Goal: Task Accomplishment & Management: Manage account settings

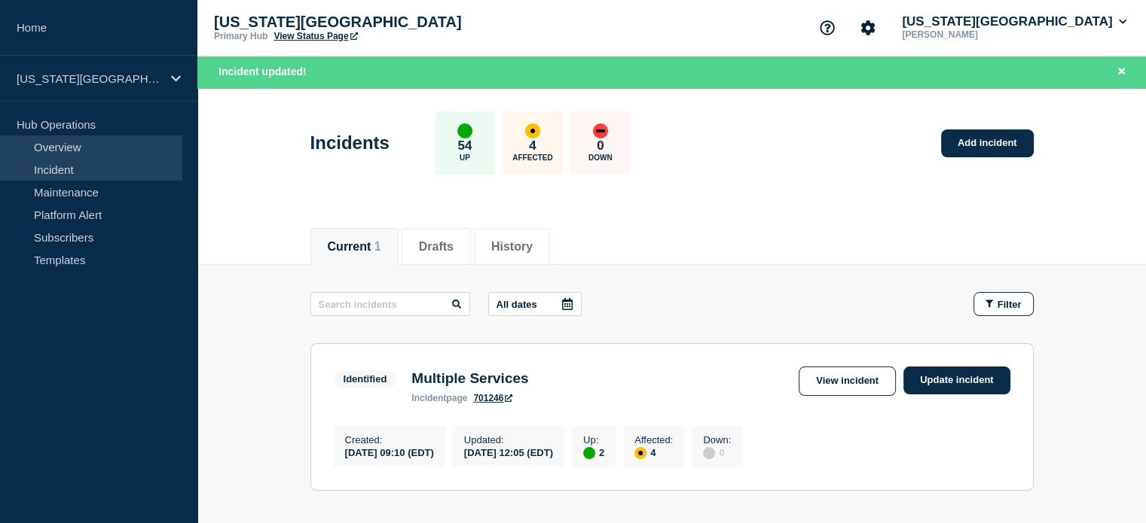
click at [71, 142] on link "Overview" at bounding box center [91, 147] width 182 height 23
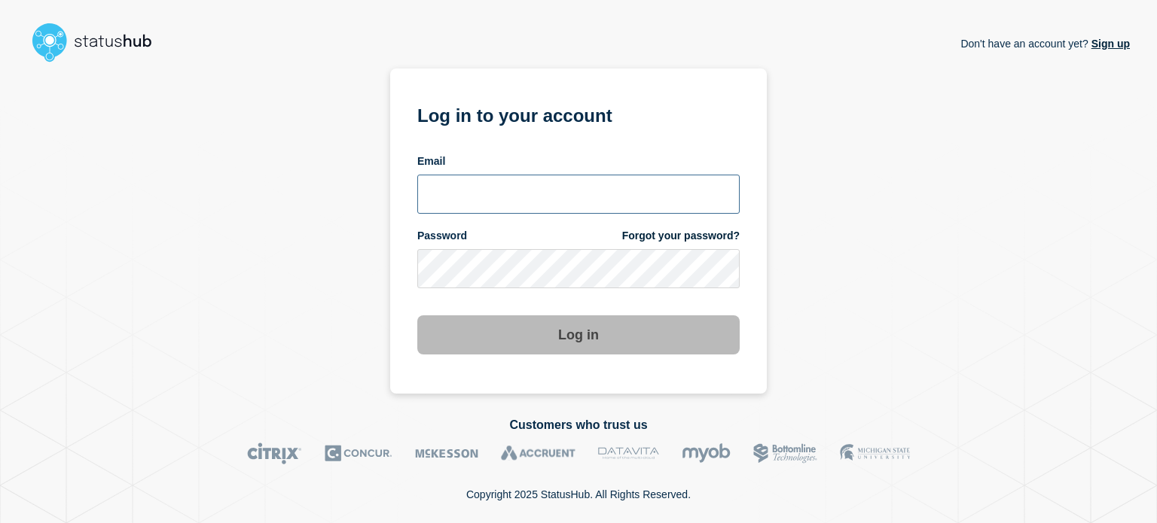
click at [485, 190] on input "email input" at bounding box center [578, 194] width 322 height 39
type input "dcarraway@fsu.edu"
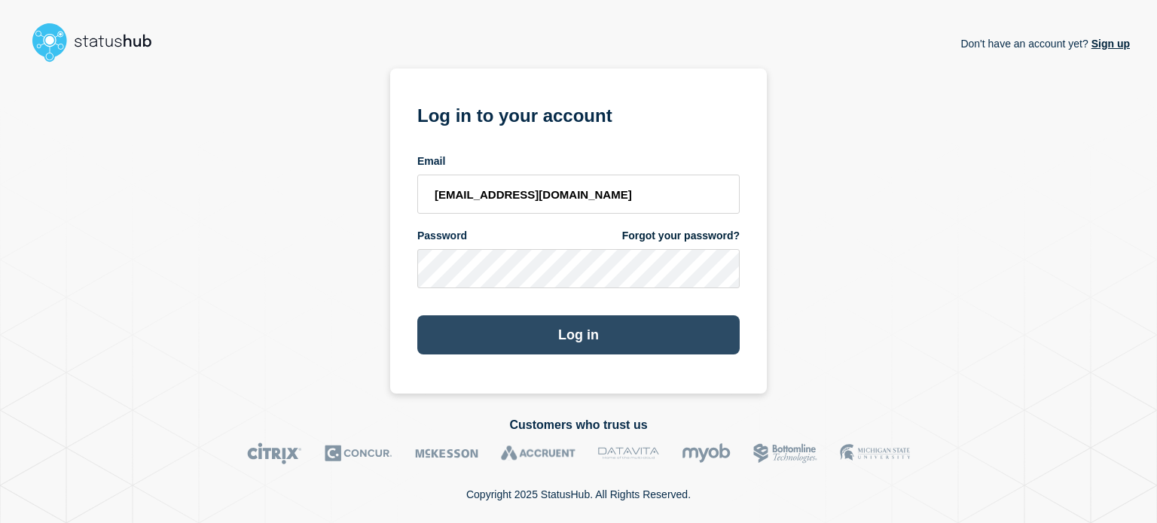
click at [465, 343] on button "Log in" at bounding box center [578, 335] width 322 height 39
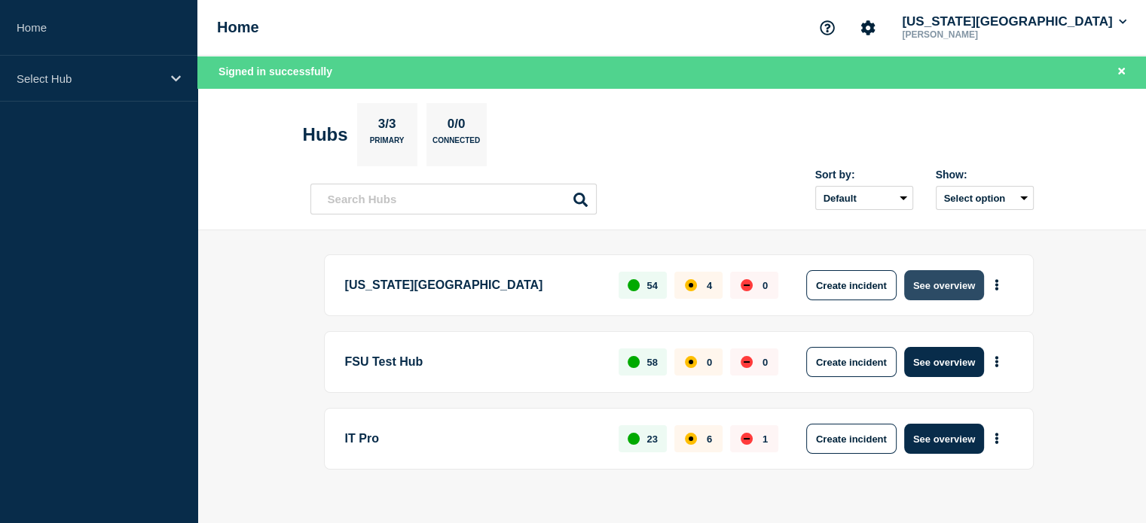
click at [928, 288] on button "See overview" at bounding box center [944, 285] width 80 height 30
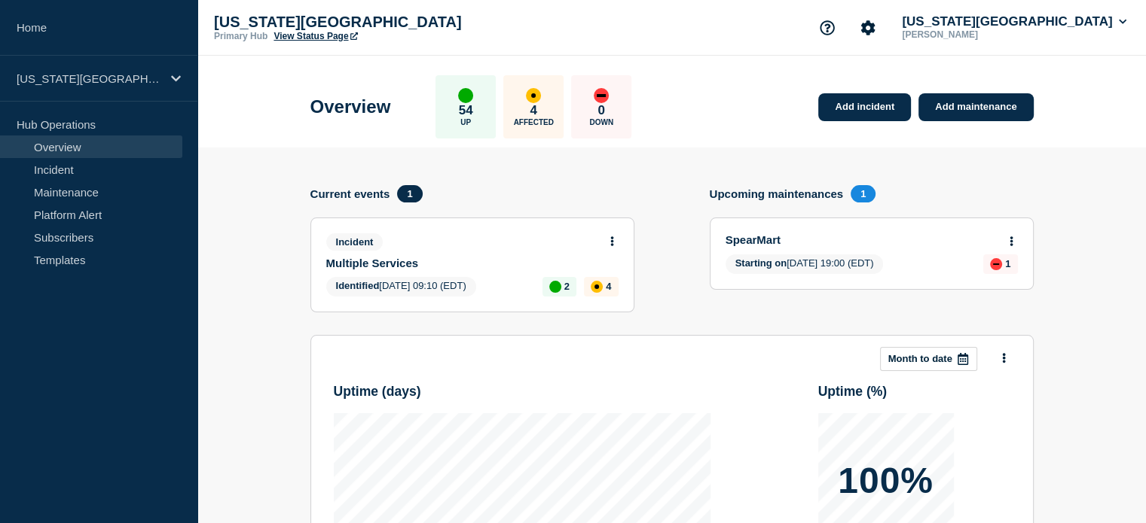
click at [320, 40] on link "View Status Page" at bounding box center [315, 36] width 84 height 11
click at [609, 237] on button at bounding box center [612, 242] width 13 height 13
click at [612, 301] on link "Update incident" at bounding box center [611, 297] width 73 height 12
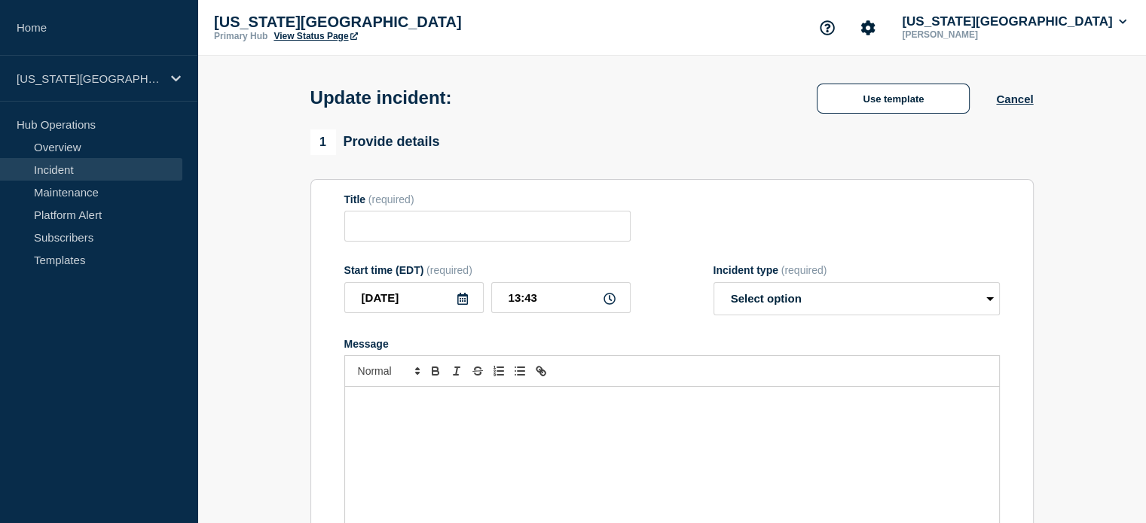
type input "Multiple Services"
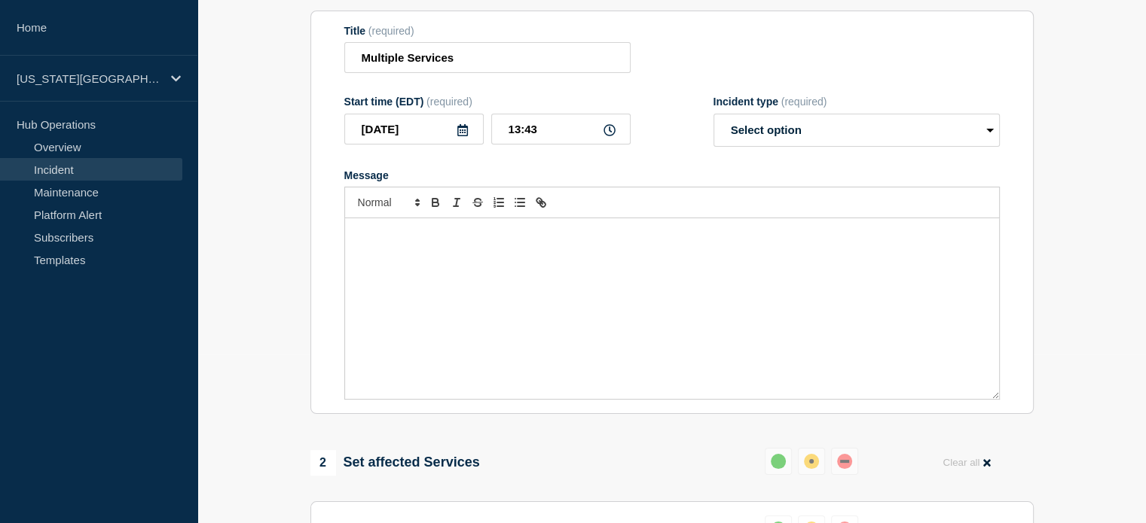
click at [494, 239] on p "Message" at bounding box center [671, 234] width 631 height 14
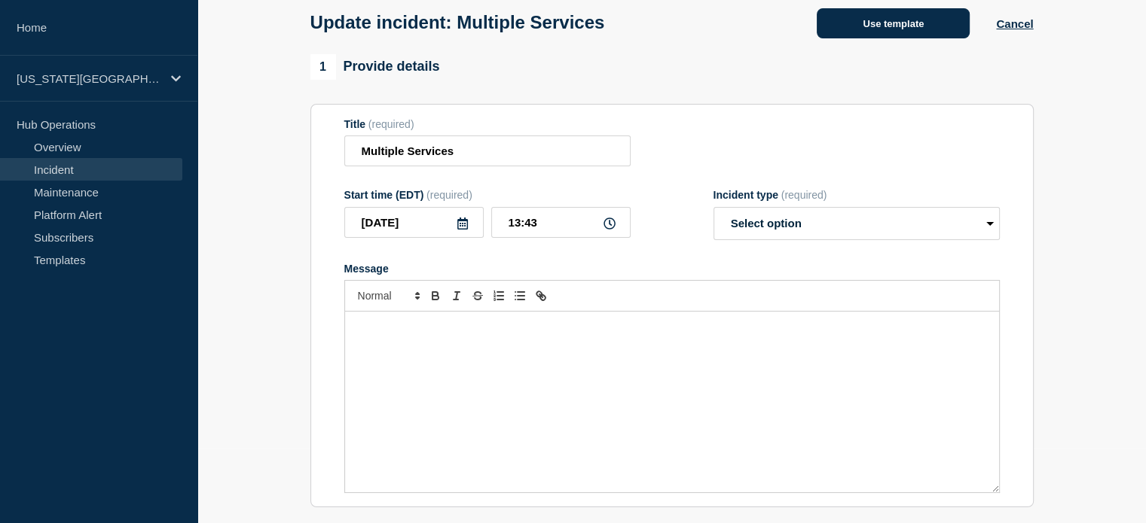
click at [851, 28] on button "Use template" at bounding box center [892, 23] width 153 height 30
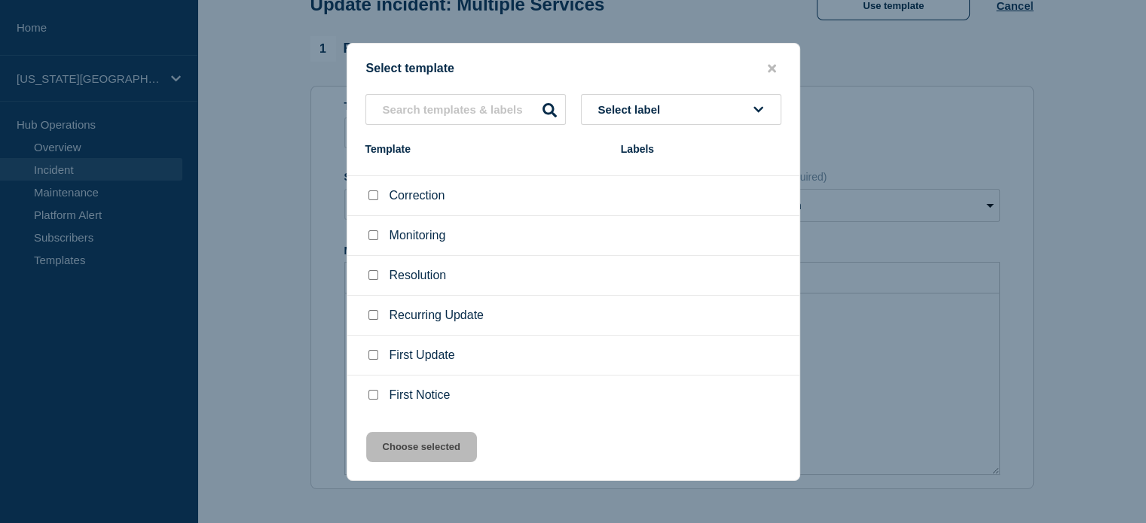
scroll to position [0, 0]
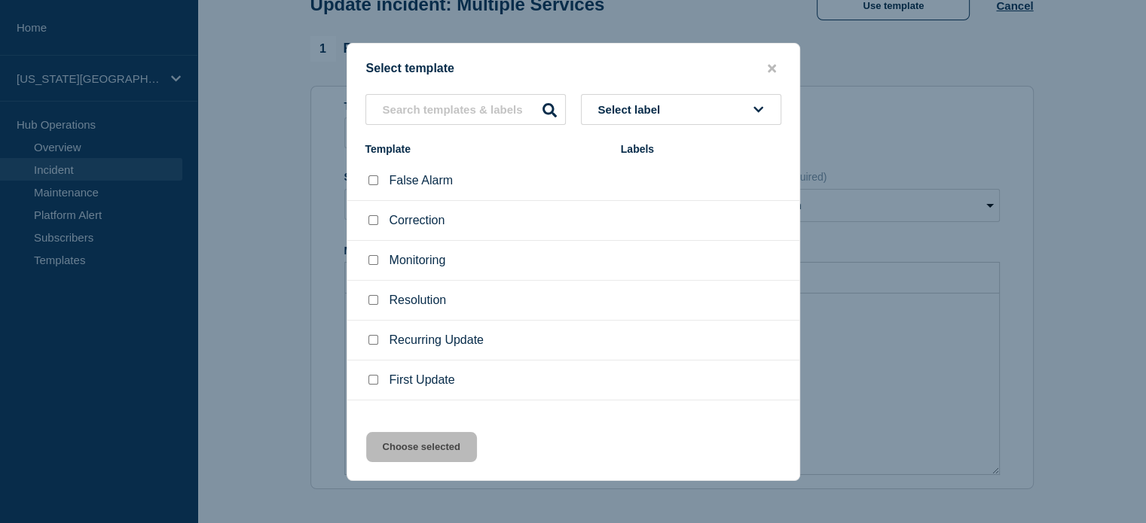
click at [376, 343] on input "Recurring Update checkbox" at bounding box center [373, 340] width 10 height 10
checkbox input "true"
click at [426, 450] on button "Choose selected" at bounding box center [421, 447] width 111 height 30
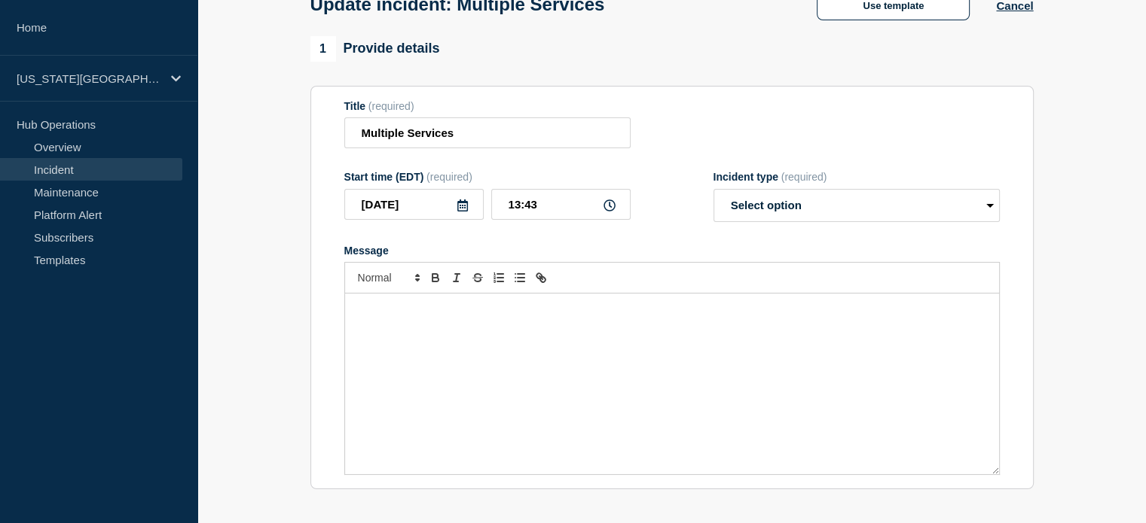
select select "identified"
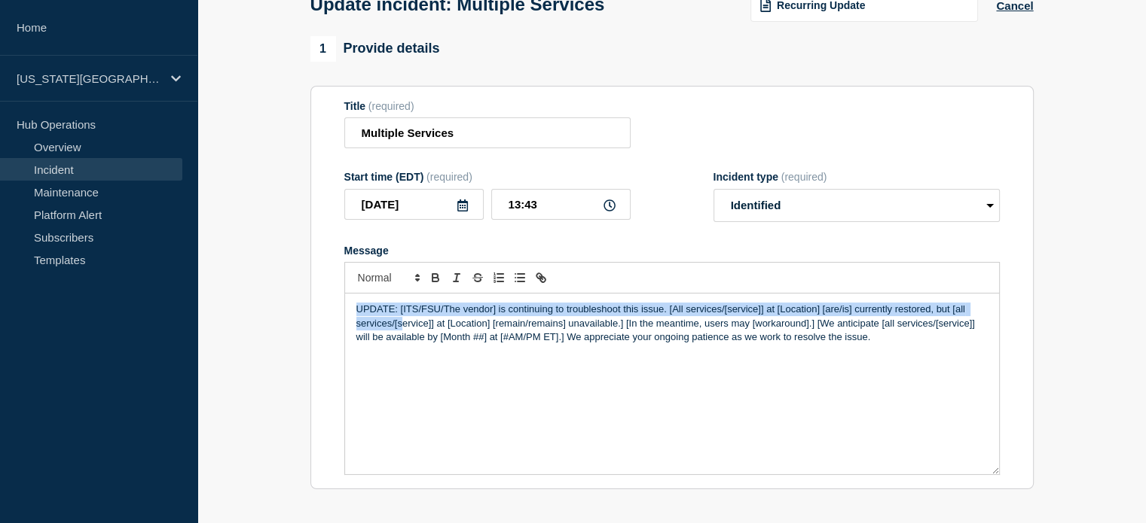
drag, startPoint x: 354, startPoint y: 317, endPoint x: 402, endPoint y: 334, distance: 51.0
click at [402, 334] on div "UPDATE: [ITS/FSU/The vendor] is continuing to troubleshoot this issue. [All ser…" at bounding box center [672, 384] width 654 height 181
click at [398, 328] on p "UPDATE: [ITS/FSU/The vendor] is continuing to troubleshoot this issue. [All ser…" at bounding box center [671, 323] width 631 height 41
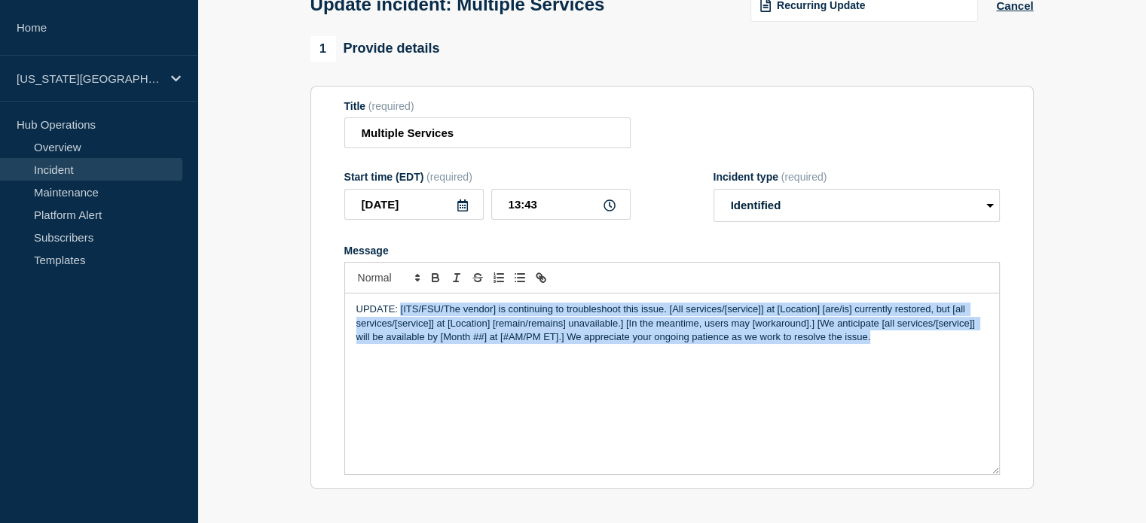
drag, startPoint x: 398, startPoint y: 314, endPoint x: 880, endPoint y: 378, distance: 485.5
click at [880, 378] on div "UPDATE: [ITS/FSU/The vendor] is continuing to troubleshoot this issue. [All ser…" at bounding box center [672, 384] width 654 height 181
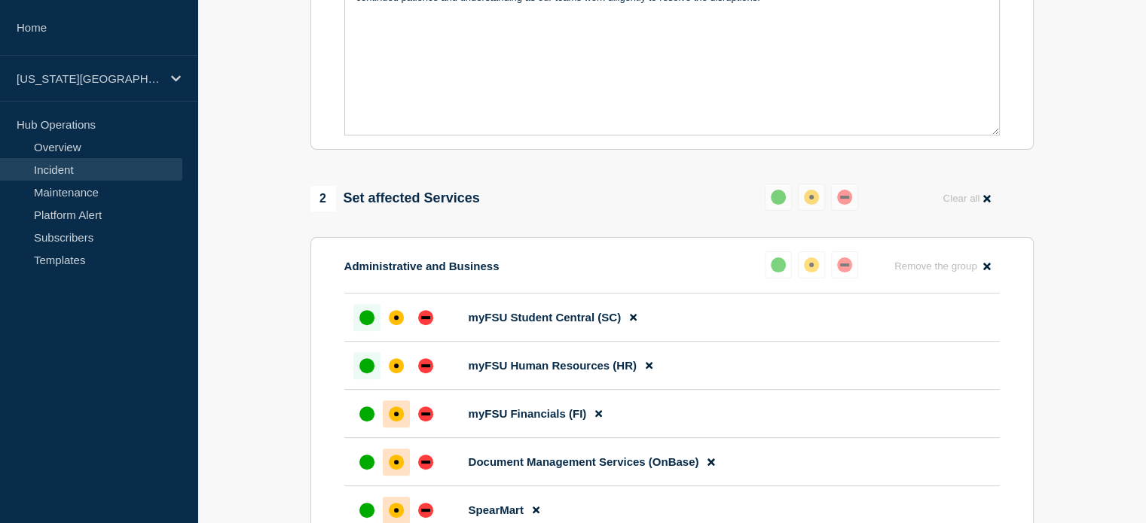
scroll to position [565, 0]
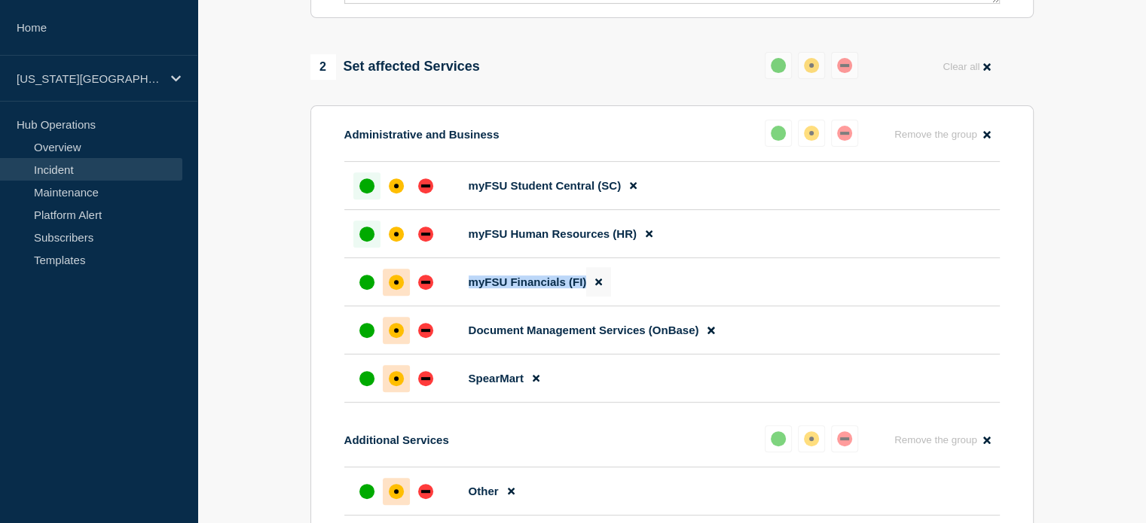
drag, startPoint x: 470, startPoint y: 291, endPoint x: 586, endPoint y: 292, distance: 116.0
click at [586, 307] on li "myFSU Financials (FI)" at bounding box center [671, 331] width 655 height 48
copy li "myFSU Financials (FI)"
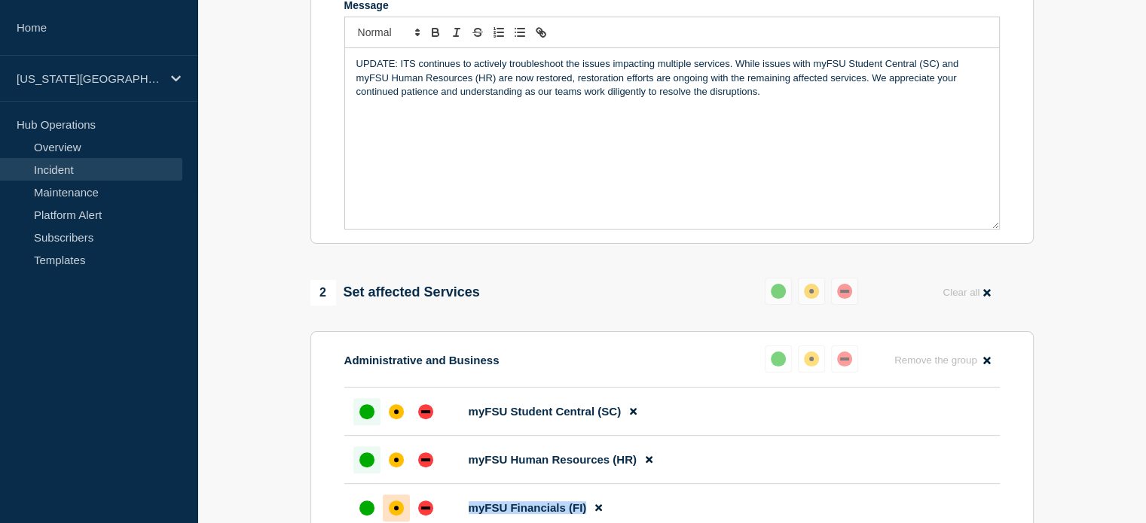
scroll to position [244, 0]
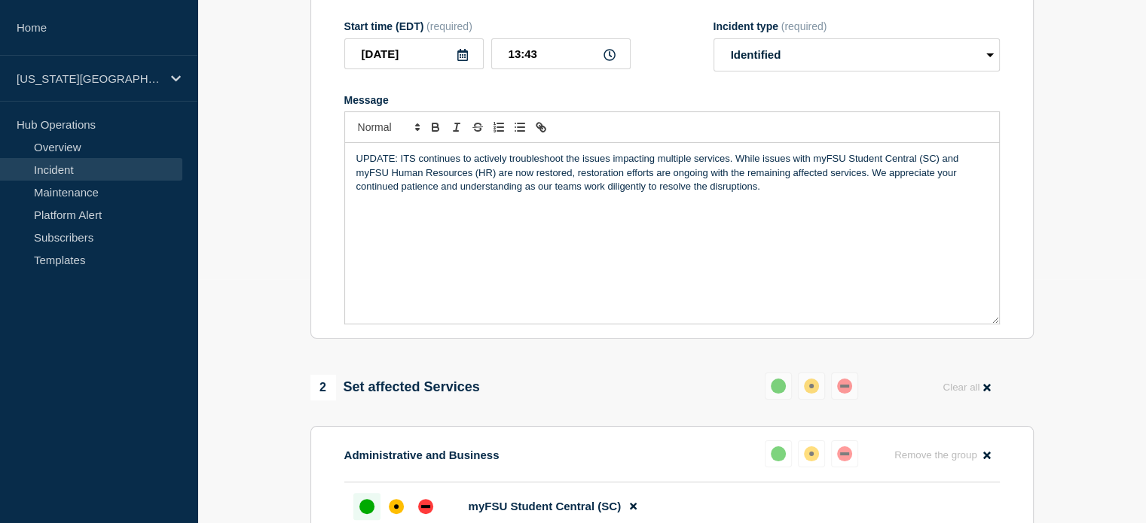
click at [813, 163] on p "UPDATE: ITS continues to actively troubleshoot the issues impacting multiple se…" at bounding box center [671, 172] width 631 height 41
click at [810, 163] on p "UPDATE: ITS continues to actively troubleshoot the issues impacting multiple se…" at bounding box center [671, 172] width 631 height 41
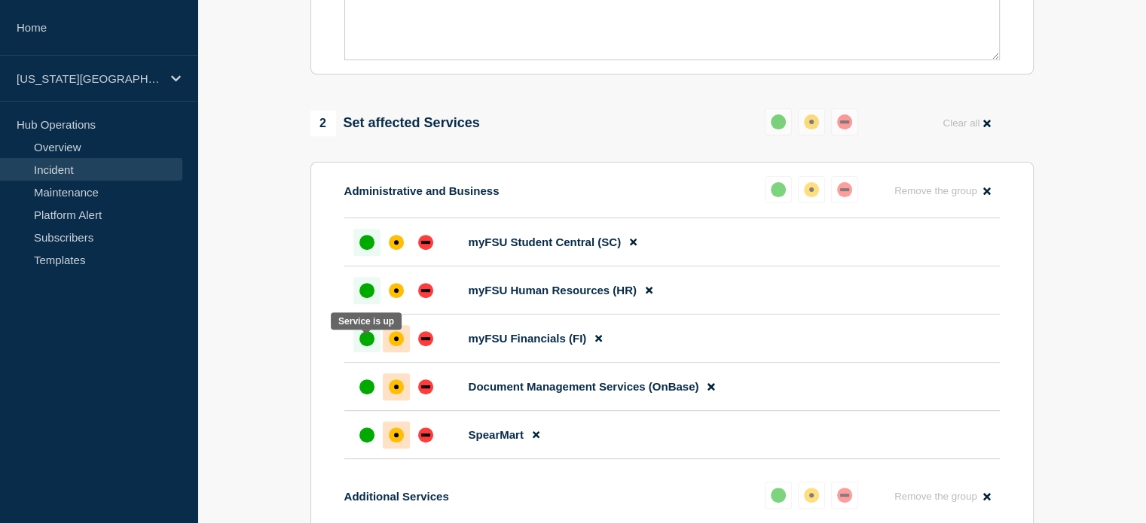
click at [359, 346] on div "up" at bounding box center [366, 338] width 15 height 15
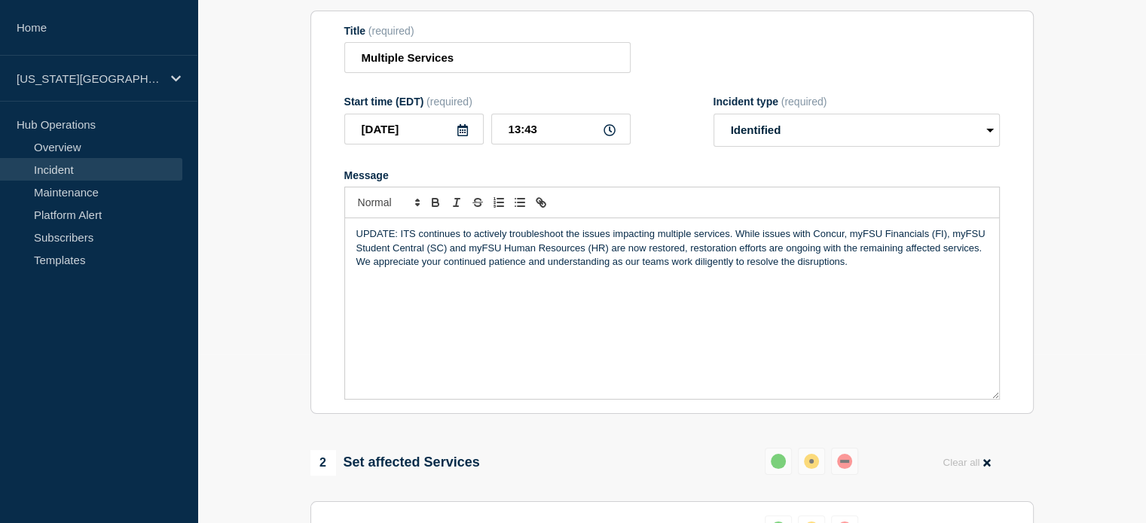
click at [449, 267] on p "UPDATE: ITS continues to actively troubleshoot the issues impacting multiple se…" at bounding box center [671, 247] width 631 height 41
click at [672, 247] on p "UPDATE: ITS continues to actively troubleshoot the issues impacting multiple se…" at bounding box center [671, 247] width 631 height 41
click at [728, 240] on p "UPDATE: ITS continues to actively troubleshoot the issues impacting multiple se…" at bounding box center [671, 247] width 631 height 41
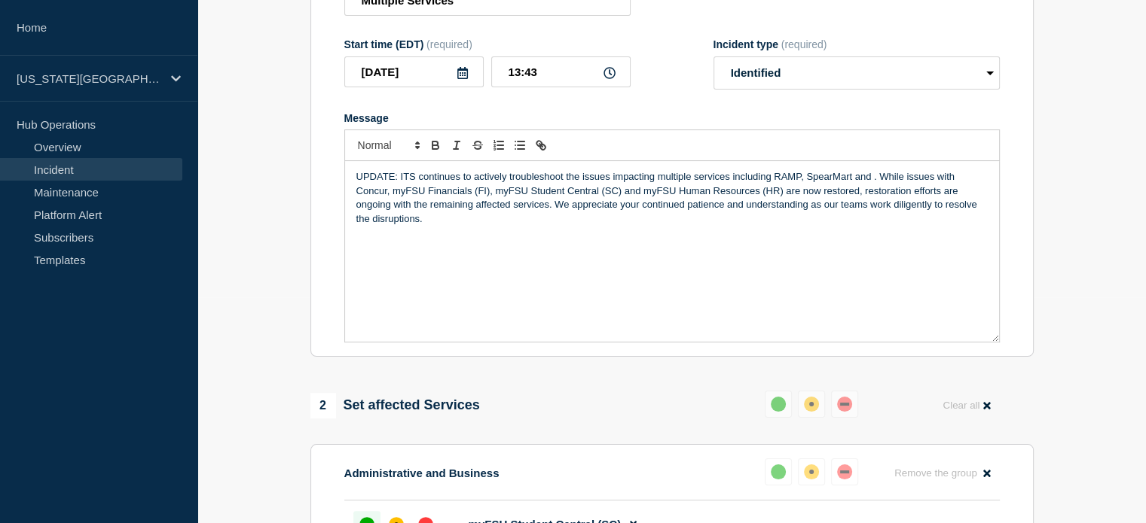
scroll to position [565, 0]
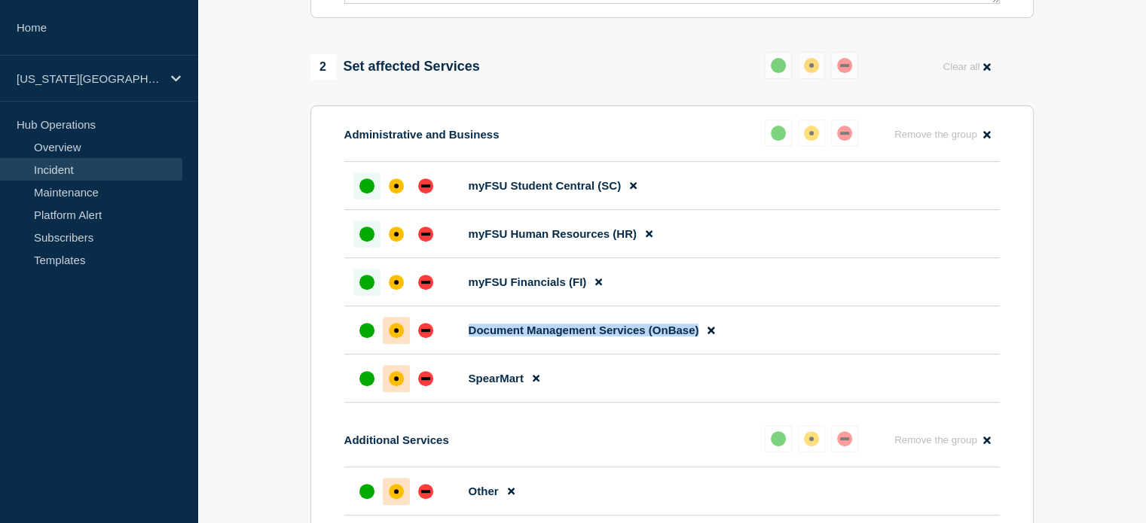
drag, startPoint x: 469, startPoint y: 337, endPoint x: 697, endPoint y: 342, distance: 227.5
click at [697, 337] on span "Document Management Services (OnBase)" at bounding box center [583, 330] width 230 height 13
copy span "Document Management Services (OnBase)"
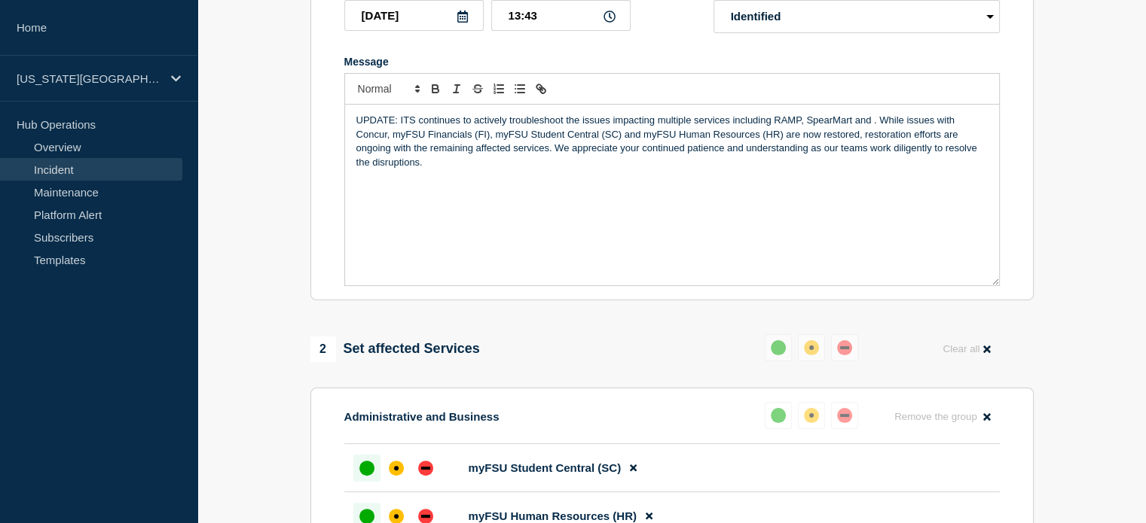
scroll to position [264, 0]
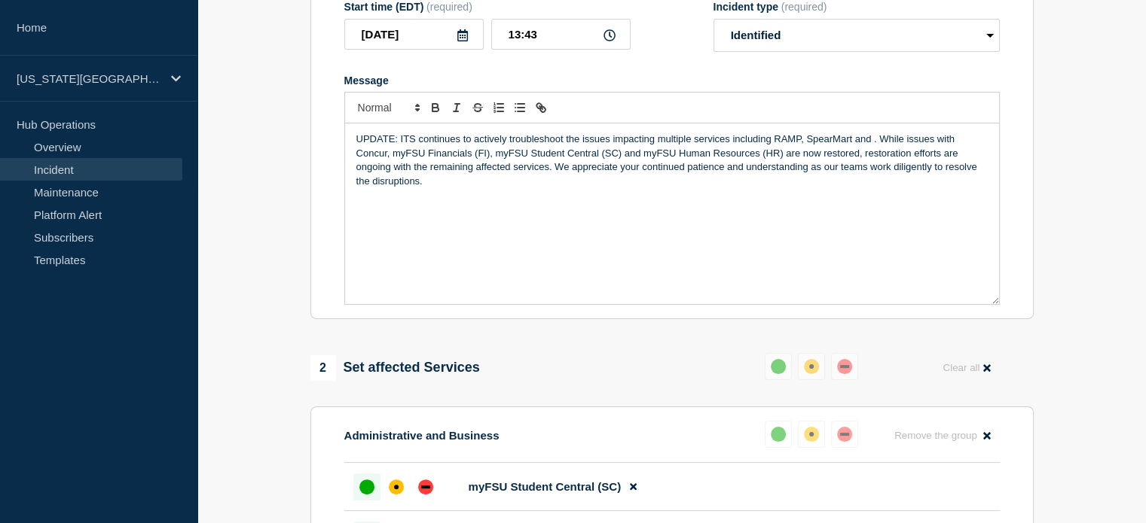
click at [874, 146] on p "UPDATE: ITS continues to actively troubleshoot the issues impacting multiple se…" at bounding box center [671, 161] width 631 height 56
drag, startPoint x: 445, startPoint y: 160, endPoint x: 467, endPoint y: 159, distance: 21.9
click at [467, 159] on p "UPDATE: ITS continues to actively troubleshoot the issues impacting multiple se…" at bounding box center [671, 161] width 631 height 56
click at [936, 161] on p "UPDATE: ITS continues to actively troubleshoot the issues impacting multiple se…" at bounding box center [671, 161] width 631 height 56
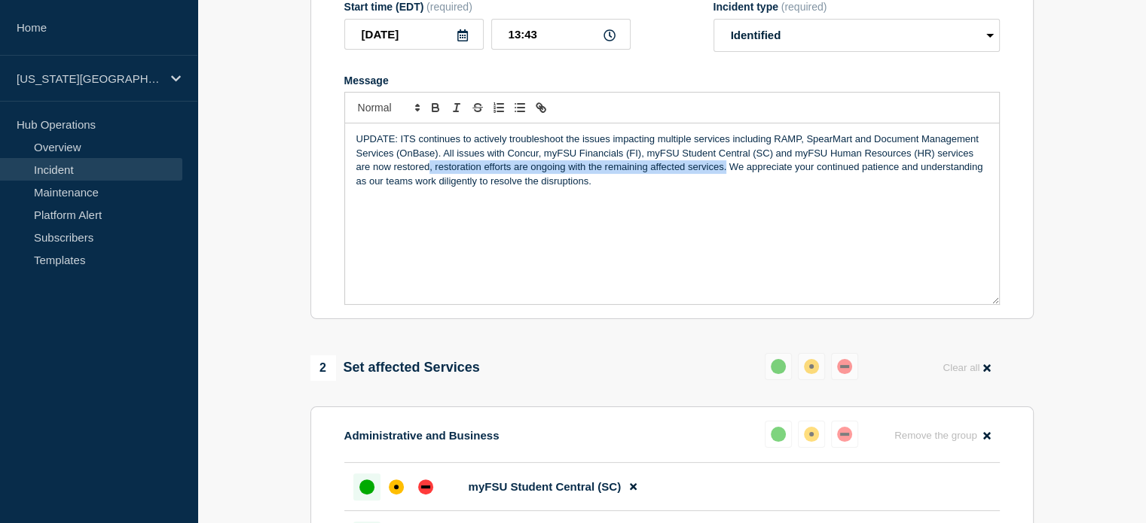
drag, startPoint x: 428, startPoint y: 173, endPoint x: 725, endPoint y: 169, distance: 296.8
click at [725, 169] on p "UPDATE: ITS continues to actively troubleshoot the issues impacting multiple se…" at bounding box center [671, 161] width 631 height 56
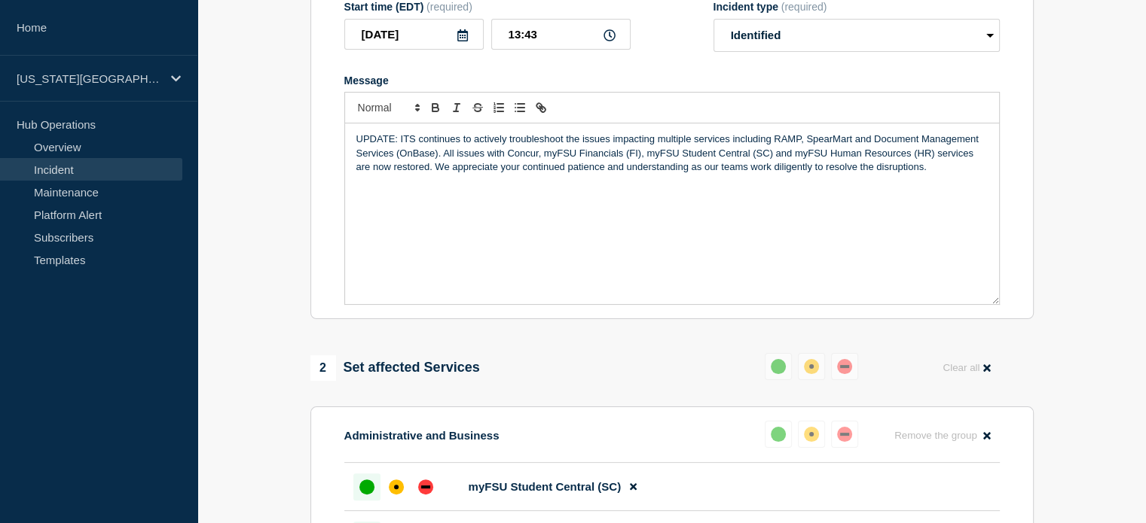
click at [914, 173] on p "UPDATE: ITS continues to actively troubleshoot the issues impacting multiple se…" at bounding box center [671, 153] width 631 height 41
click at [928, 173] on p "UPDATE: ITS continues to actively troubleshoot the issues impacting multiple se…" at bounding box center [671, 153] width 631 height 41
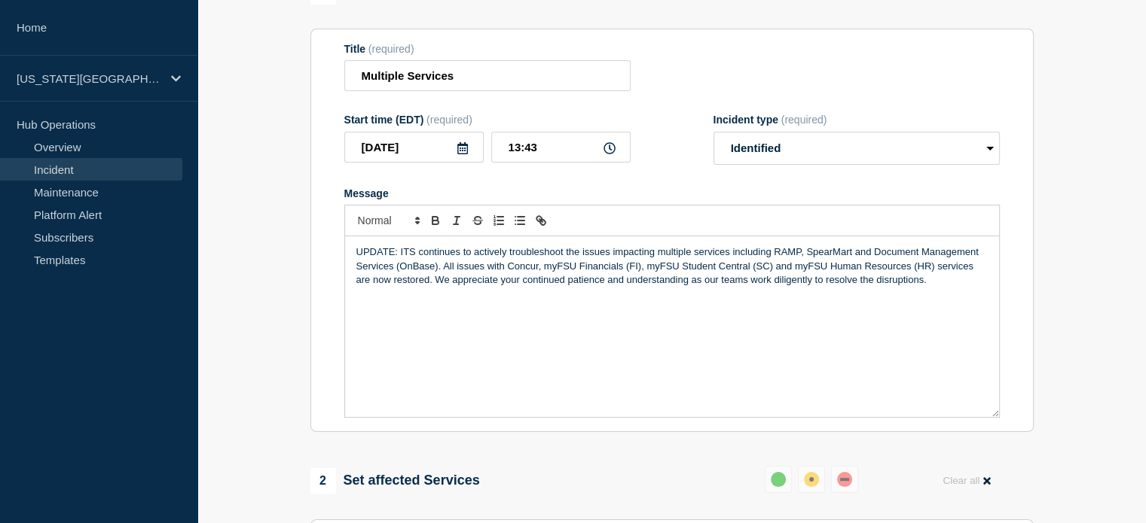
scroll to position [169, 0]
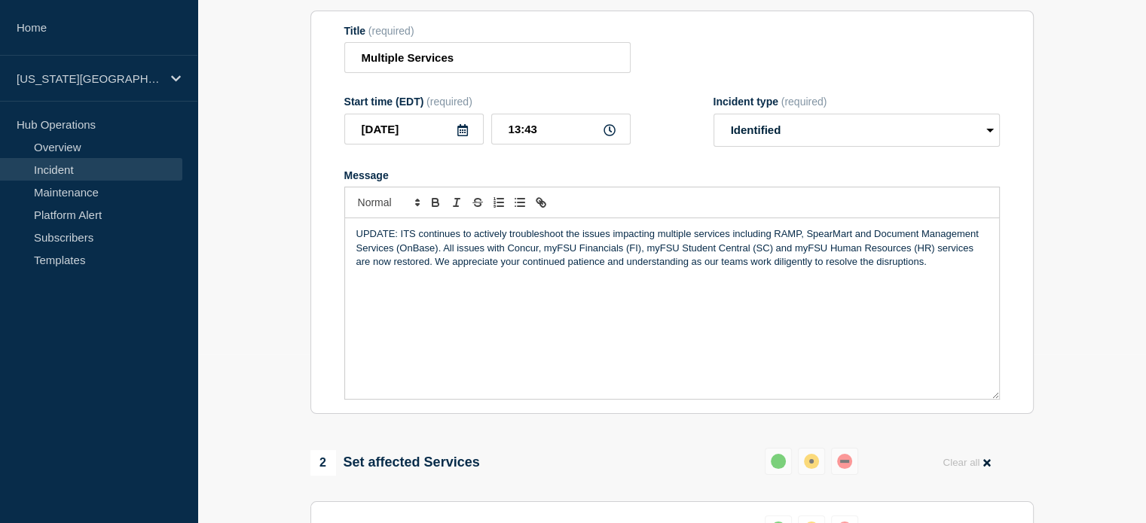
click at [477, 264] on p "UPDATE: ITS continues to actively troubleshoot the issues impacting multiple se…" at bounding box center [671, 247] width 631 height 41
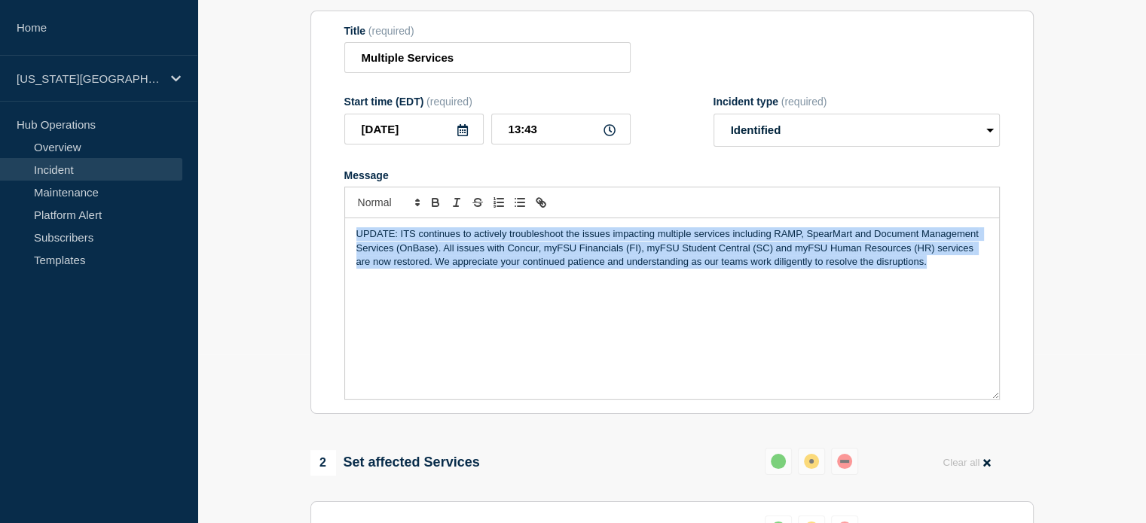
drag, startPoint x: 932, startPoint y: 267, endPoint x: 328, endPoint y: 208, distance: 607.7
click at [328, 208] on section "Title (required) Multiple Services Start time (EDT) (required) [DATE] 13:43 Inc…" at bounding box center [671, 213] width 723 height 404
copy p "UPDATE: ITS continues to actively troubleshoot the issues impacting multiple se…"
click at [957, 269] on p "UPDATE: ITS continues to actively troubleshoot the issues impacting multiple se…" at bounding box center [671, 247] width 631 height 41
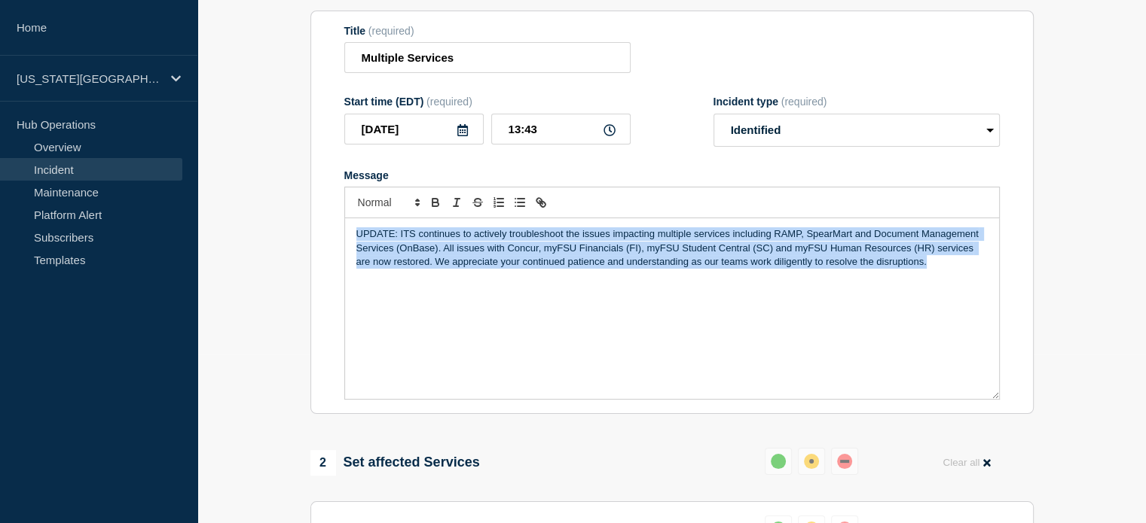
click at [942, 291] on div "UPDATE: ITS continues to actively troubleshoot the issues impacting multiple se…" at bounding box center [672, 308] width 654 height 181
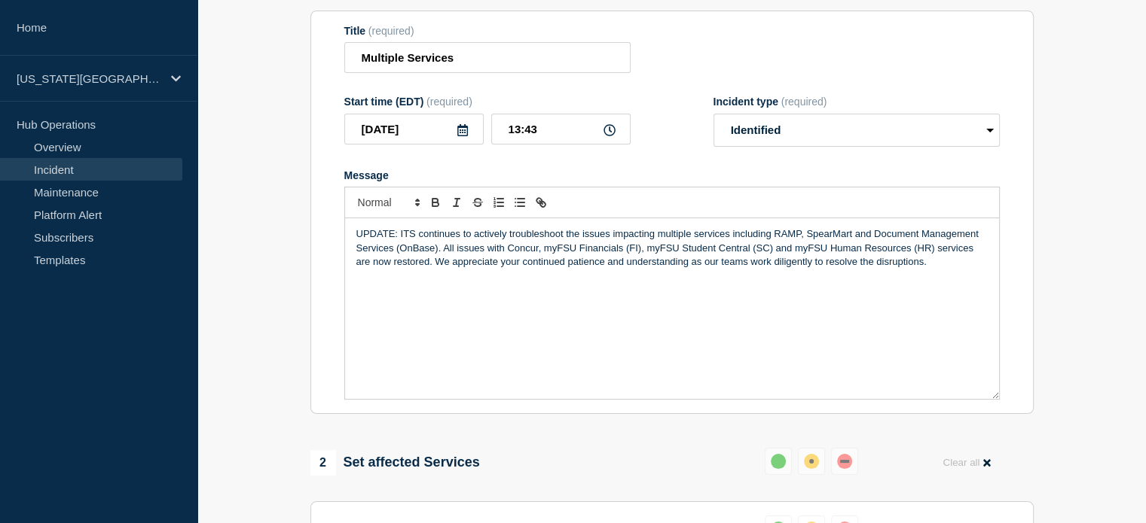
click at [876, 267] on p "UPDATE: ITS continues to actively troubleshoot the issues impacting multiple se…" at bounding box center [671, 247] width 631 height 41
click at [718, 269] on p "UPDATE: ITS continues to actively troubleshoot the issues impacting multiple se…" at bounding box center [671, 247] width 631 height 41
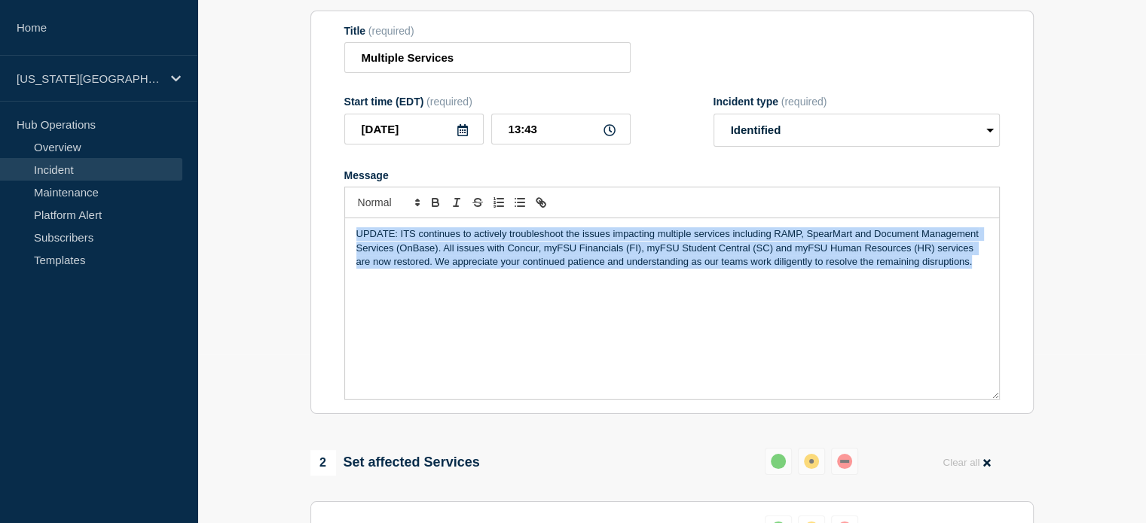
drag, startPoint x: 971, startPoint y: 270, endPoint x: 272, endPoint y: 223, distance: 700.5
copy p "UPDATE: ITS continues to actively troubleshoot the issues impacting multiple se…"
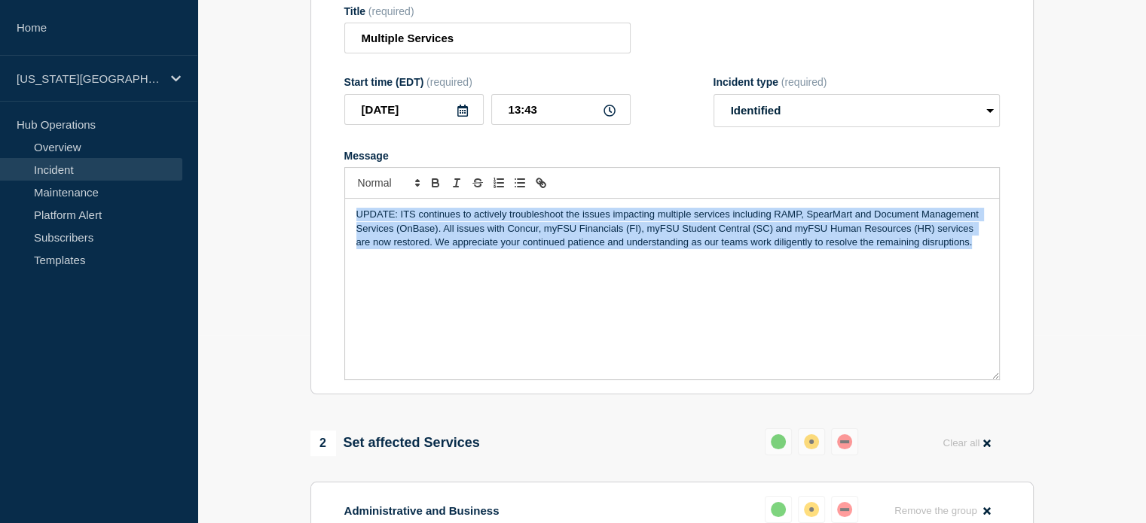
scroll to position [132, 0]
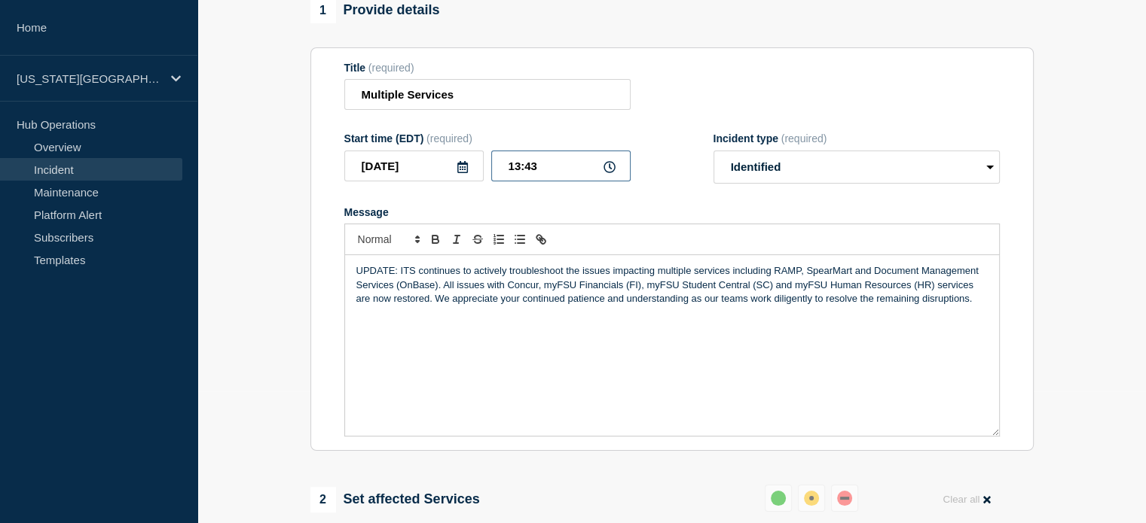
drag, startPoint x: 503, startPoint y: 171, endPoint x: 548, endPoint y: 174, distance: 45.3
click at [548, 174] on input "13:43" at bounding box center [560, 166] width 139 height 31
type input "14:00"
click at [407, 297] on p "UPDATE: ITS continues to actively troubleshoot the issues impacting multiple se…" at bounding box center [671, 284] width 631 height 41
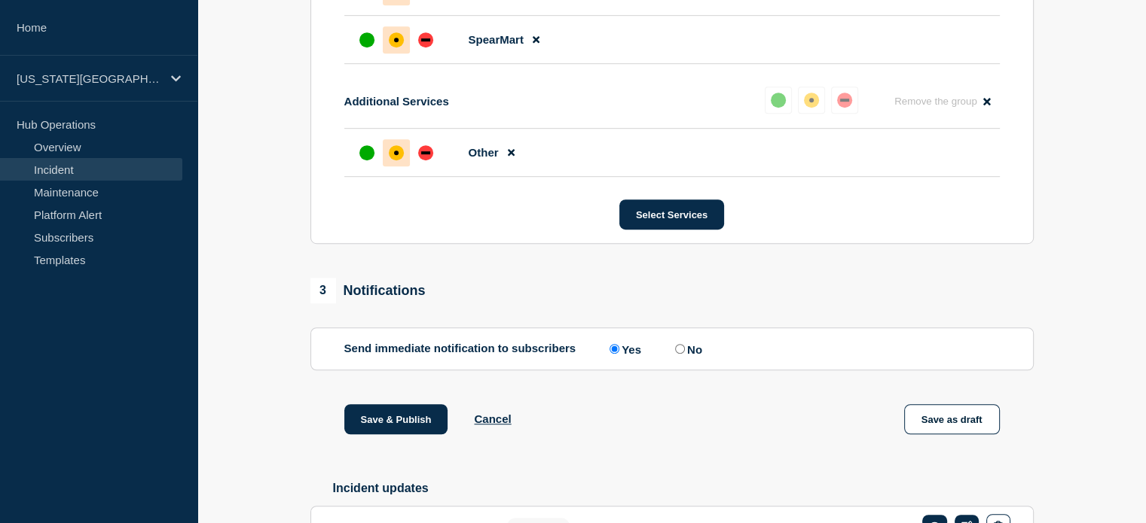
scroll to position [1148, 0]
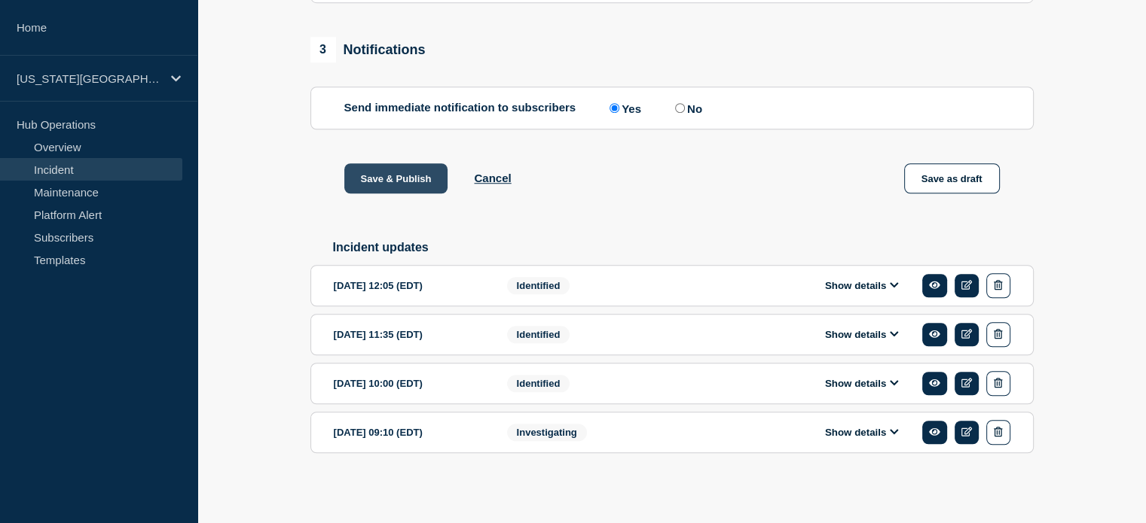
click at [389, 187] on button "Save & Publish" at bounding box center [396, 178] width 104 height 30
